Goal: Task Accomplishment & Management: Manage account settings

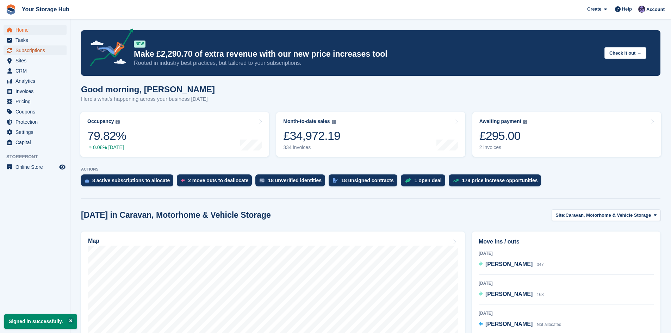
click at [33, 53] on span "Subscriptions" at bounding box center [36, 50] width 42 height 10
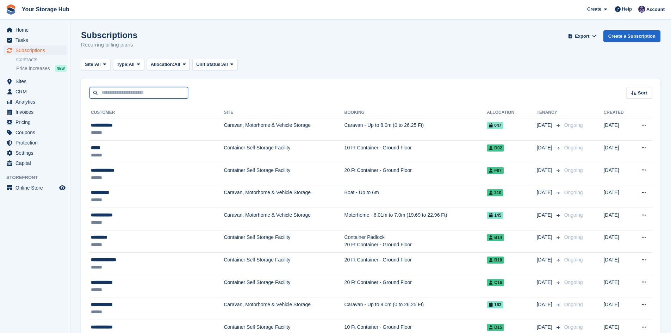
click at [124, 95] on input "text" at bounding box center [138, 93] width 99 height 12
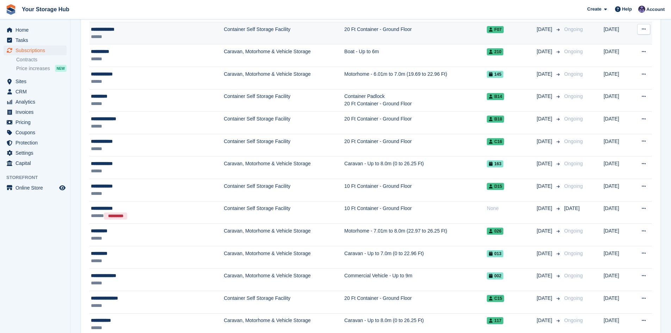
scroll to position [71, 0]
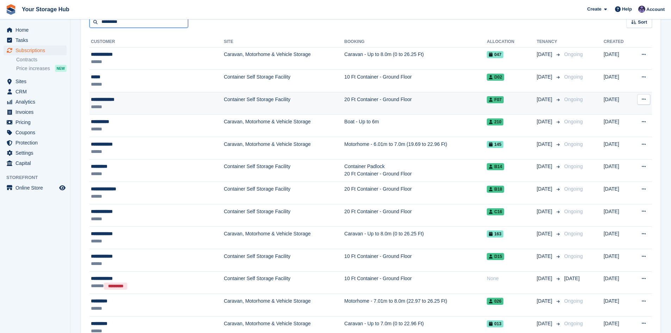
type input "*********"
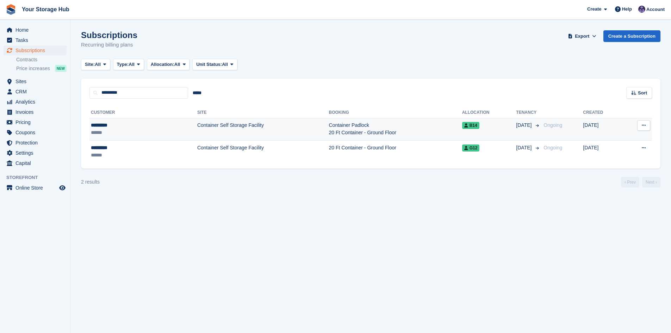
click at [328, 131] on td "Container Padlock 20 Ft Container - Ground Floor" at bounding box center [394, 129] width 133 height 23
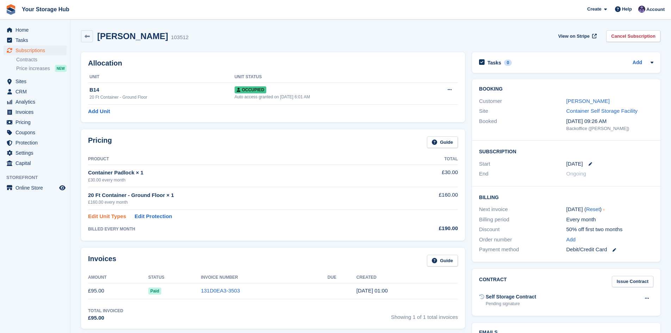
click at [108, 214] on link "Edit Unit Types" at bounding box center [107, 216] width 38 height 8
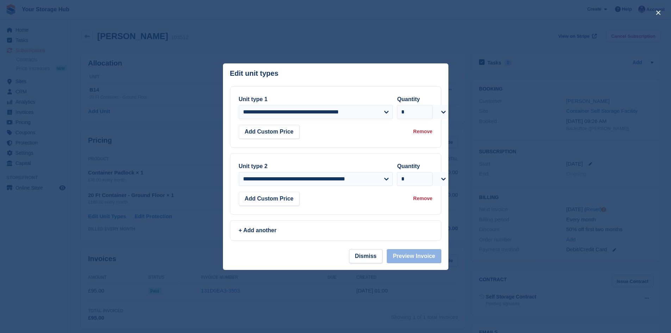
click at [426, 132] on div "Remove" at bounding box center [422, 131] width 19 height 7
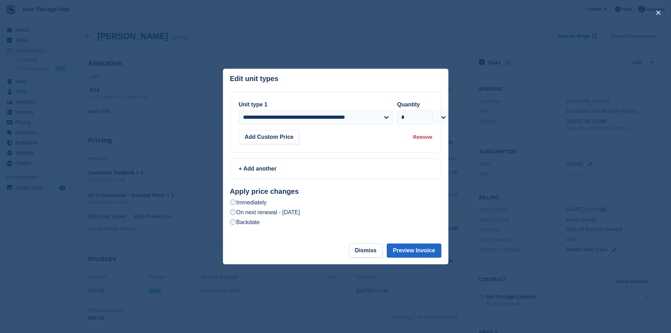
click at [276, 212] on label "On next renewal - Sunday, 28th September, 2025" at bounding box center [265, 211] width 70 height 7
click at [402, 252] on button "Preview Invoice" at bounding box center [414, 250] width 54 height 14
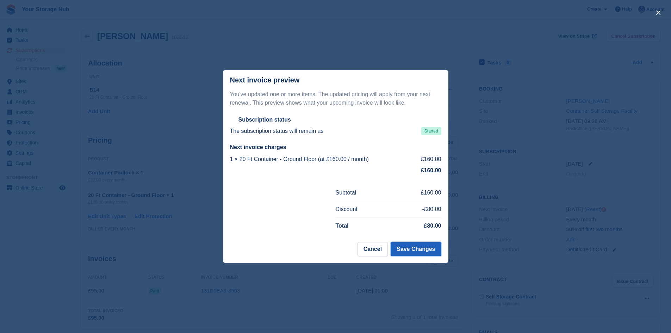
click at [407, 251] on button "Save Changes" at bounding box center [415, 249] width 50 height 14
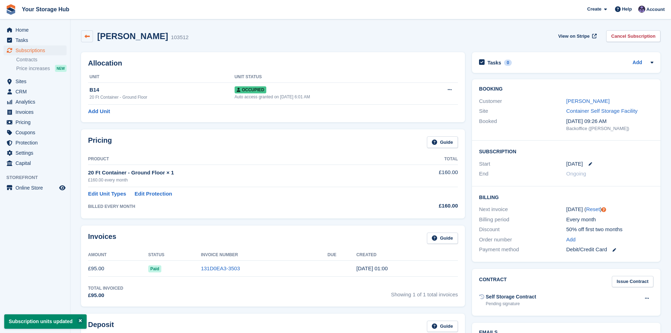
click at [88, 38] on icon at bounding box center [86, 36] width 5 height 5
